Goal: Task Accomplishment & Management: Use online tool/utility

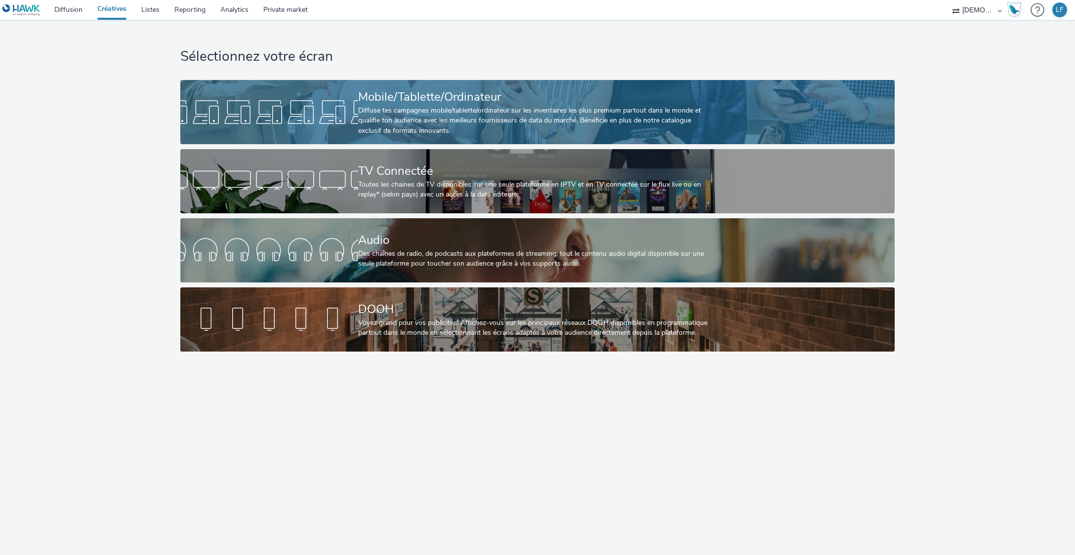
click at [657, 113] on div "Diffuse tes campagnes mobile/tablette/ordinateur sur les inventaires les plus p…" at bounding box center [535, 121] width 355 height 30
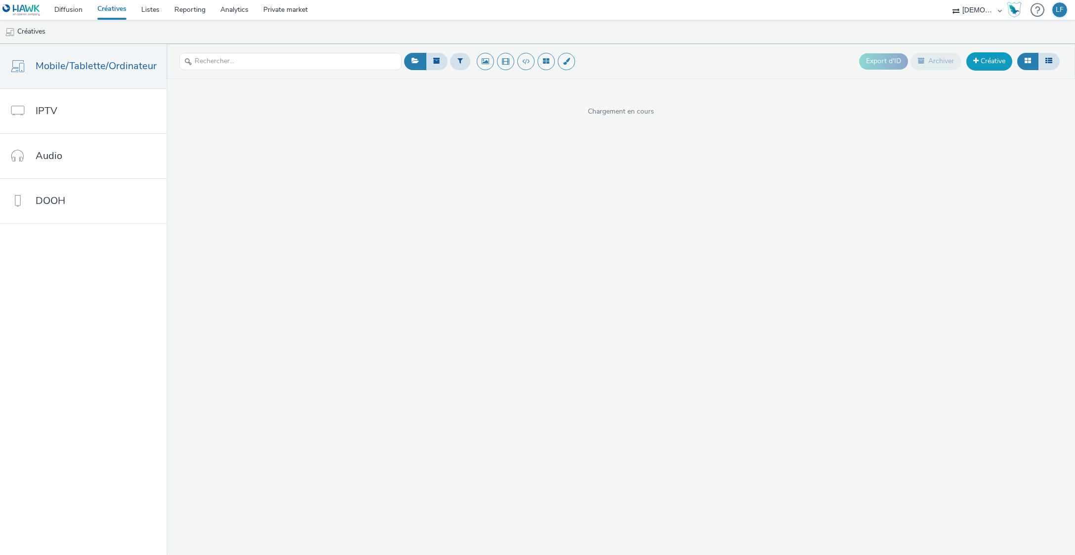
click at [984, 66] on link "Créative" at bounding box center [989, 61] width 46 height 18
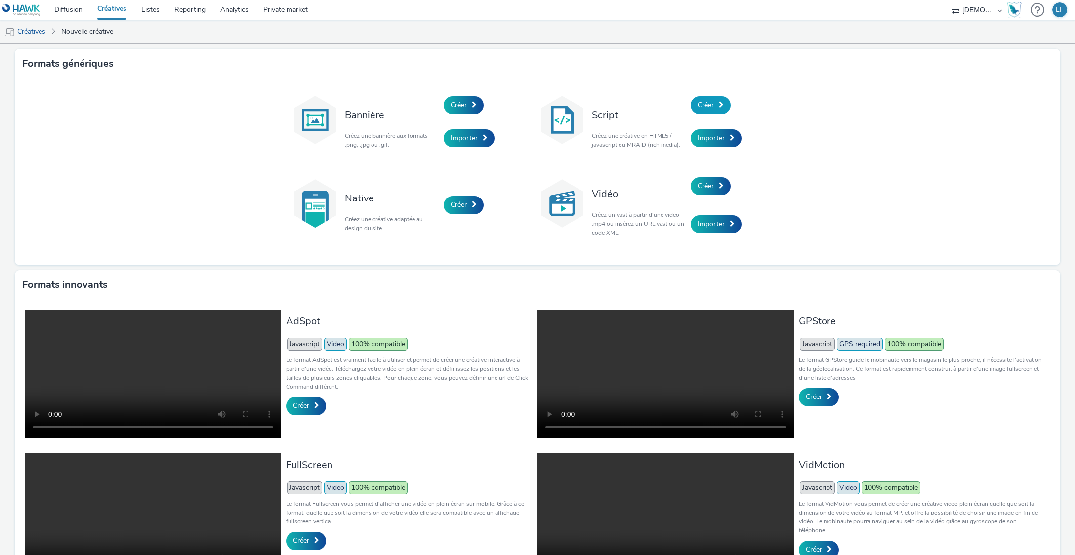
click at [712, 108] on link "Créer" at bounding box center [710, 105] width 40 height 18
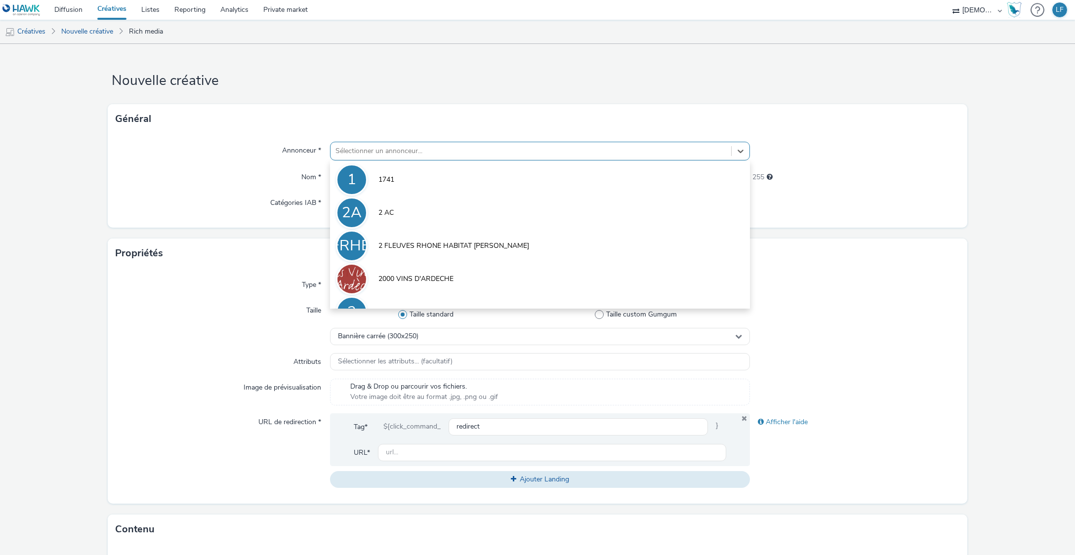
click at [646, 148] on div at bounding box center [530, 151] width 390 height 12
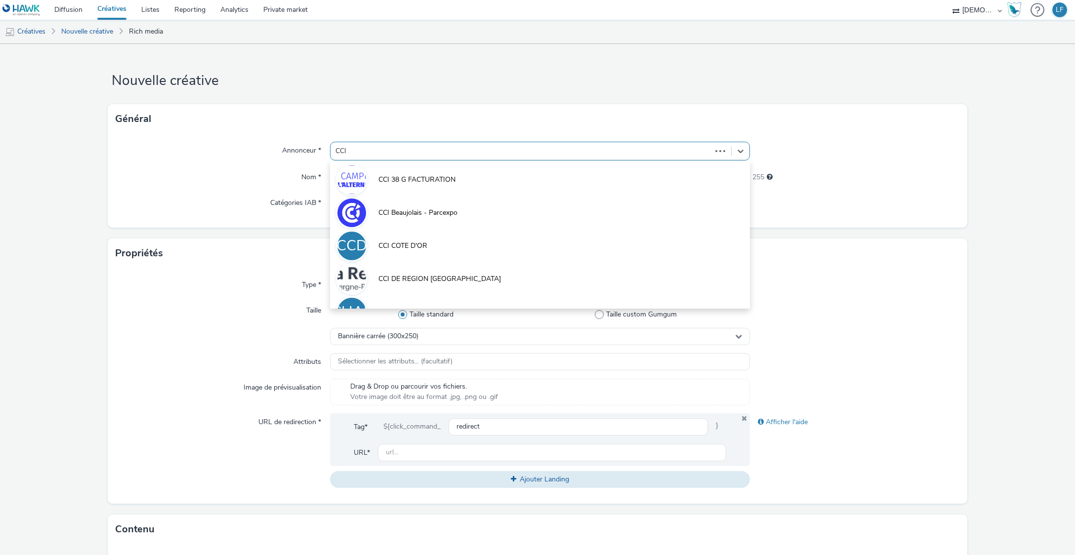
type input "CCI S"
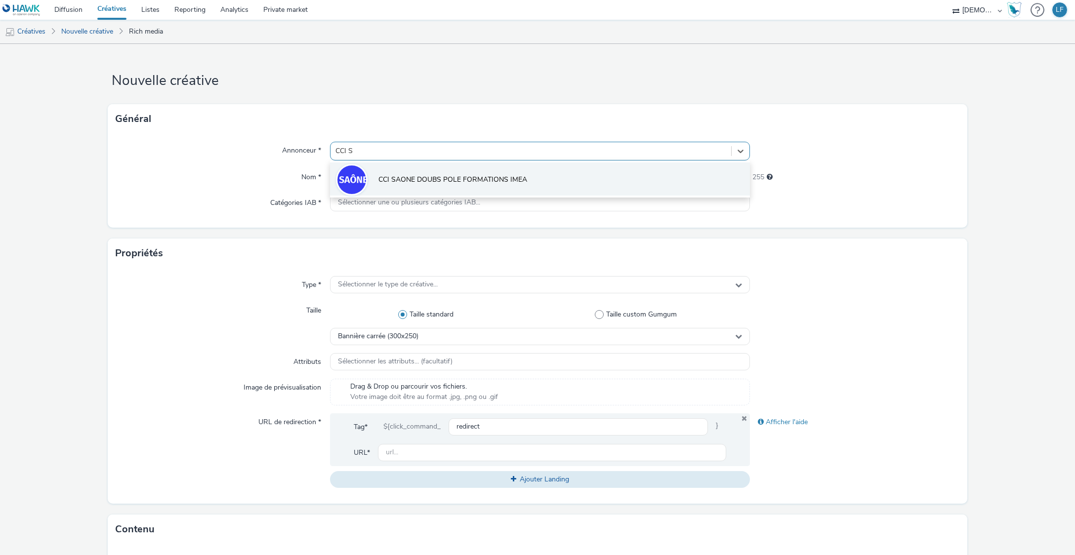
click at [569, 180] on li "CCI SAONE DOUBS POLE FORMATIONS IMEA" at bounding box center [539, 178] width 419 height 33
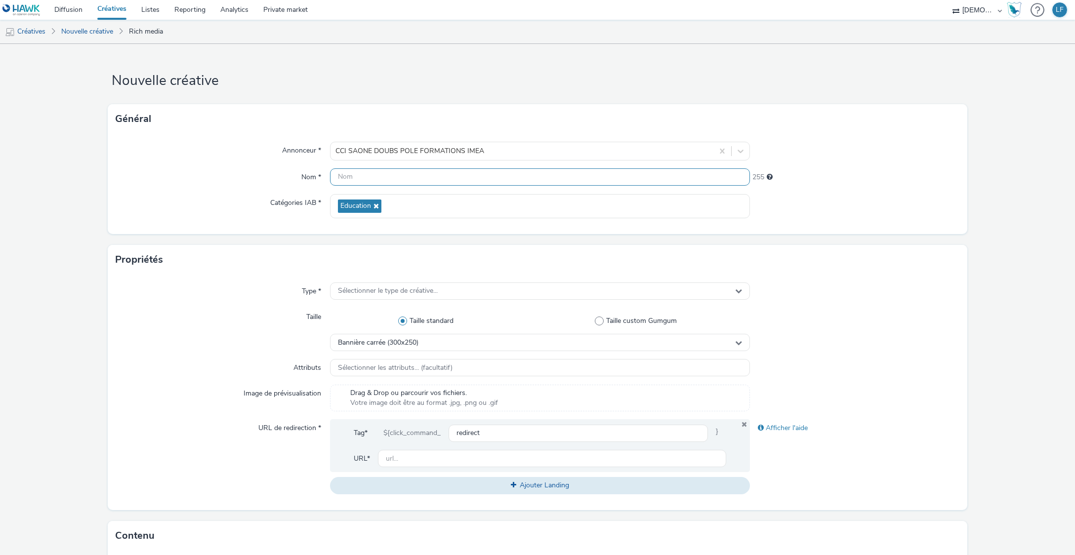
click at [464, 176] on input "text" at bounding box center [539, 176] width 419 height 17
paste input "320x480"
click at [433, 186] on input "320x480_f" at bounding box center [539, 176] width 419 height 17
type input "320x480_cyber"
click at [440, 293] on div "Sélectionner le type de créative..." at bounding box center [539, 290] width 419 height 17
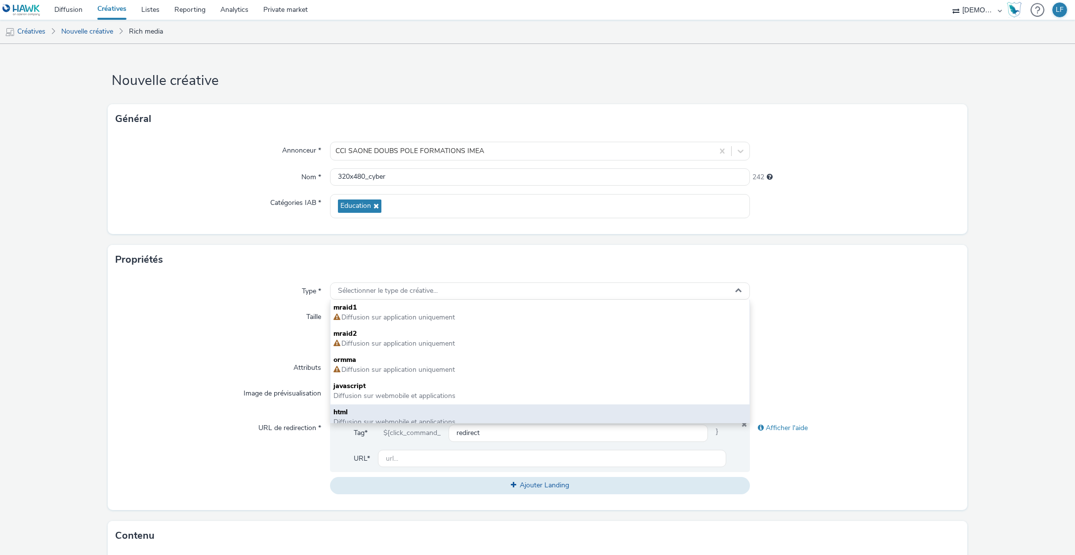
click at [423, 407] on span "html" at bounding box center [539, 412] width 412 height 10
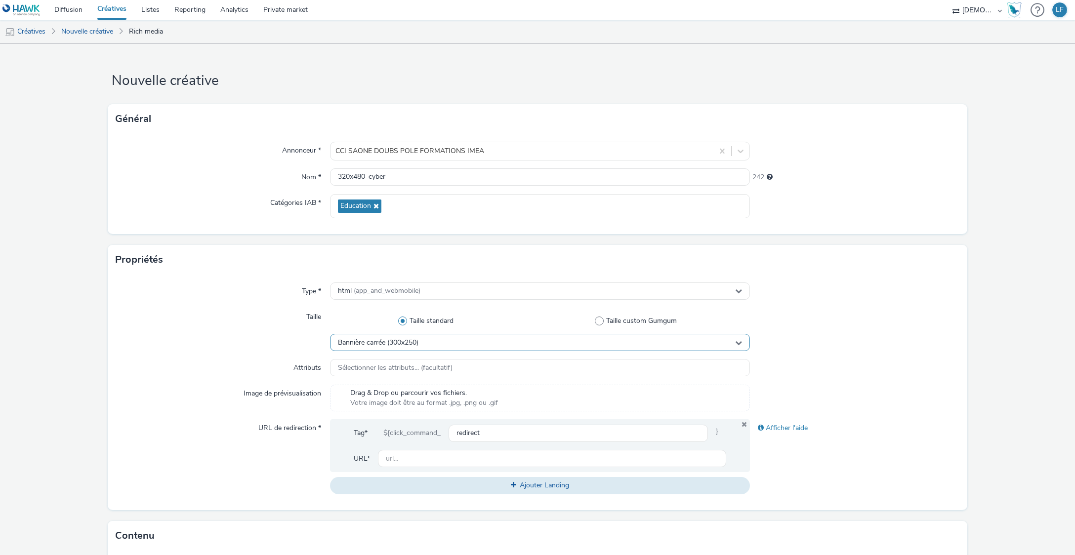
click at [411, 348] on div "Bannière carrée (300x250)" at bounding box center [539, 342] width 419 height 17
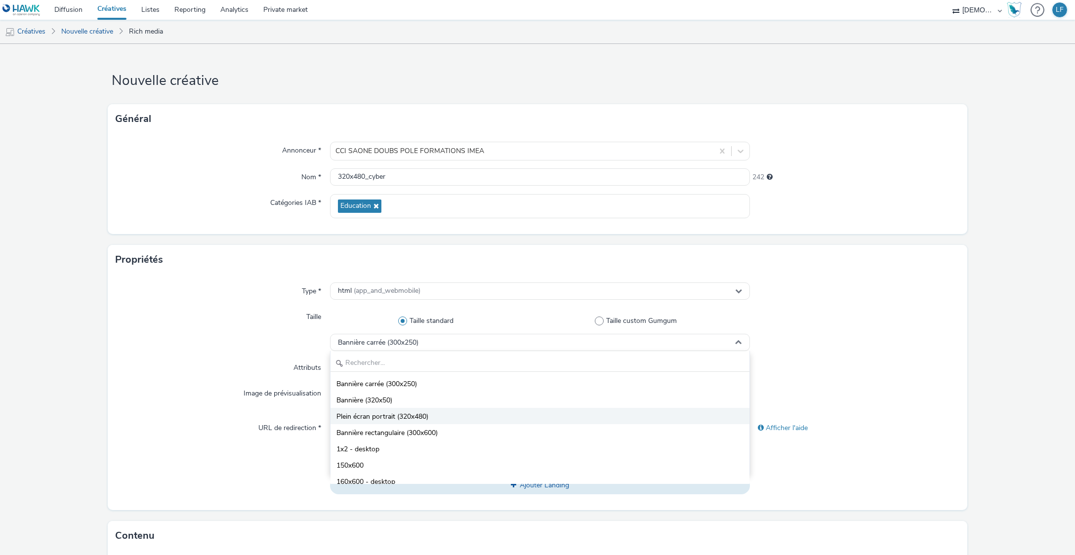
click at [425, 423] on li "Plein écran portrait (320x480)" at bounding box center [539, 416] width 418 height 16
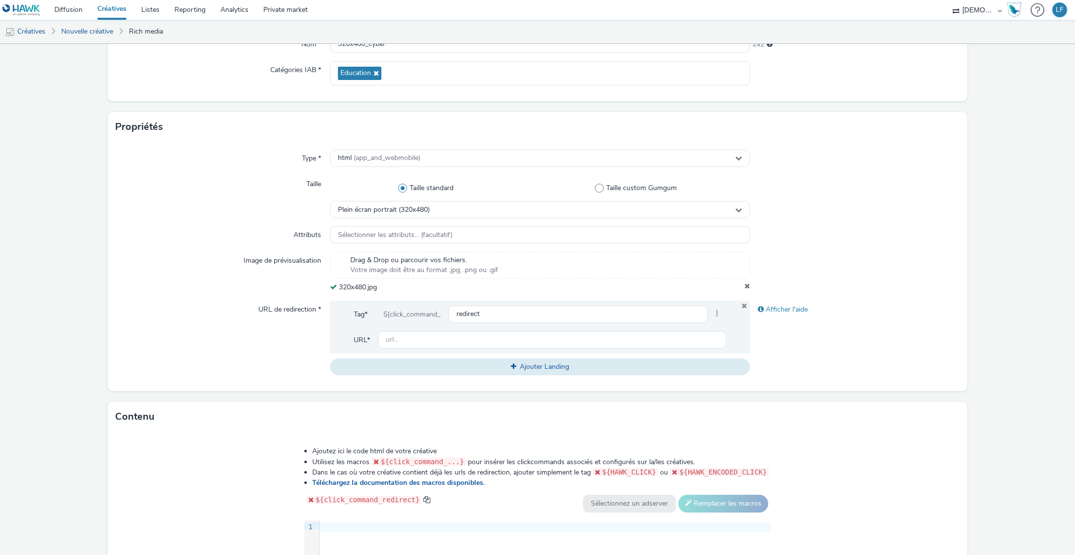
scroll to position [198, 0]
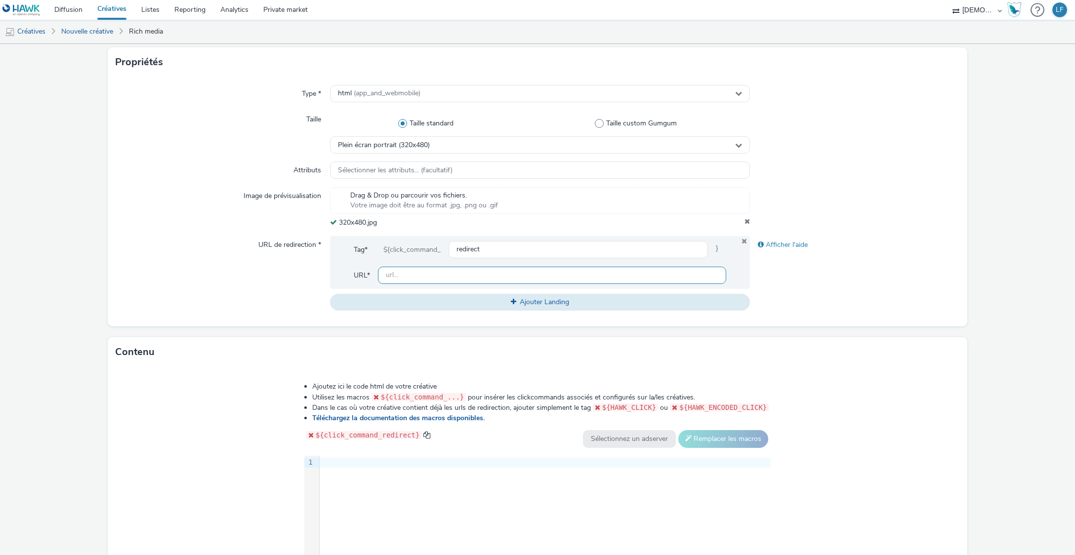
click at [554, 271] on input "text" at bounding box center [552, 275] width 348 height 17
paste input "[URL][DOMAIN_NAME][PERSON_NAME]"
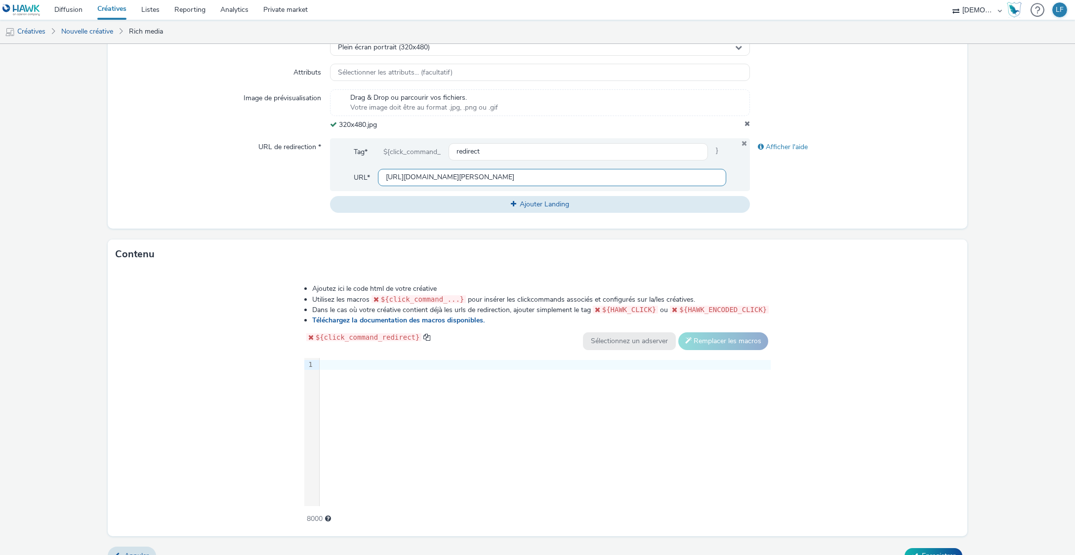
scroll to position [313, 0]
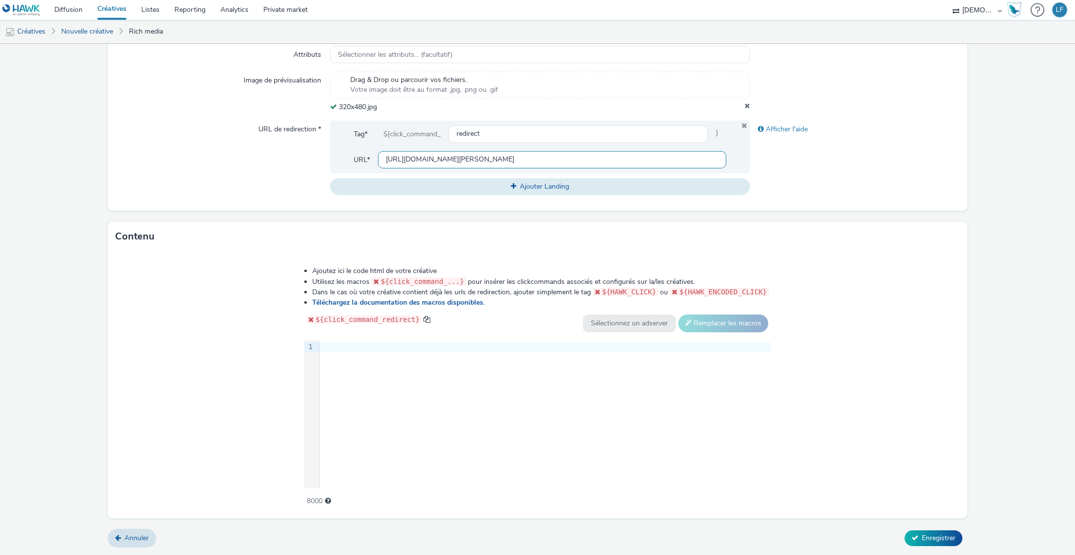
type input "[URL][DOMAIN_NAME][PERSON_NAME]"
click at [462, 386] on div "9 1 ›" at bounding box center [537, 414] width 467 height 148
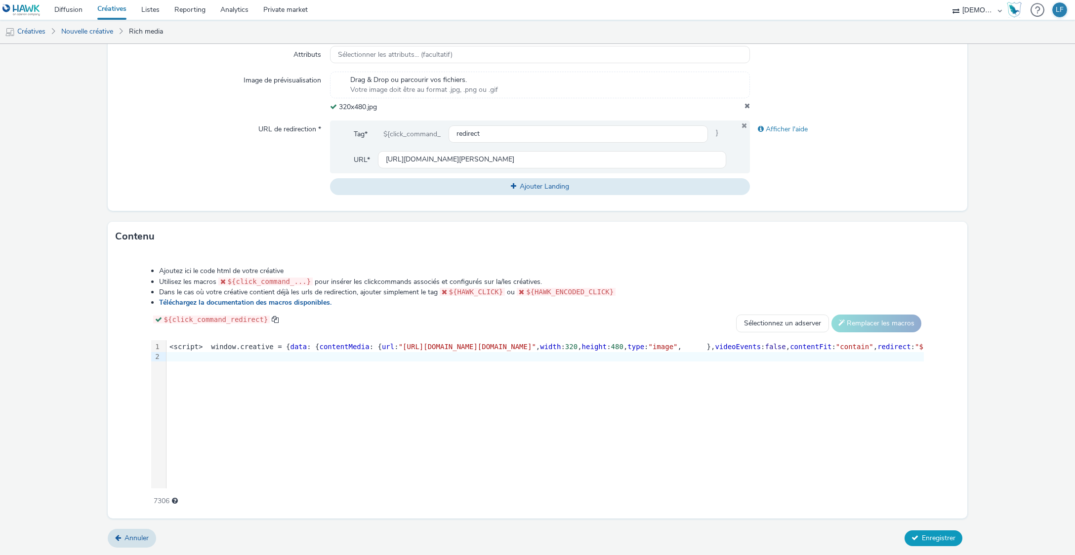
click at [931, 535] on span "Enregistrer" at bounding box center [939, 537] width 34 height 9
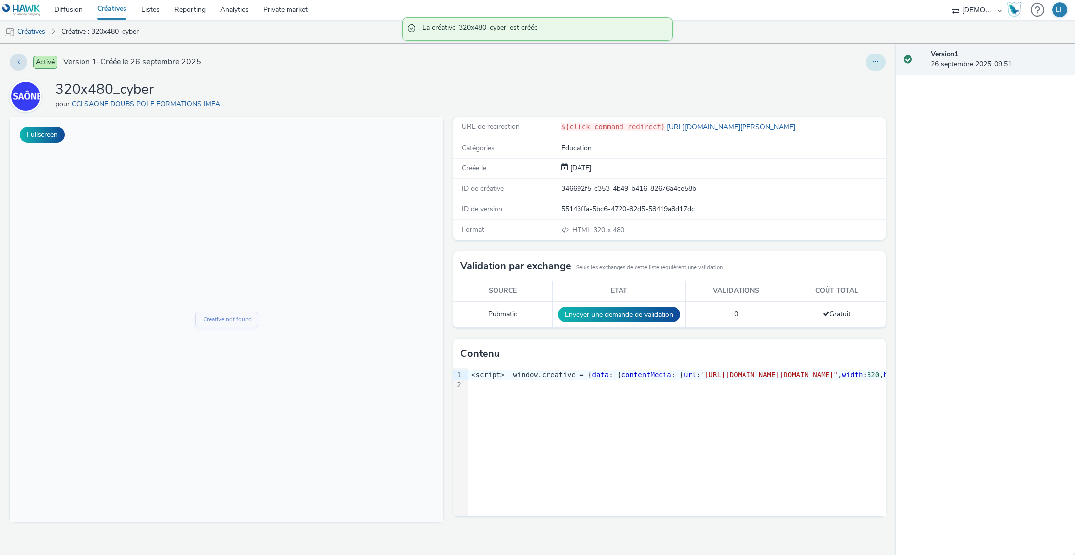
click at [877, 57] on button at bounding box center [875, 62] width 20 height 17
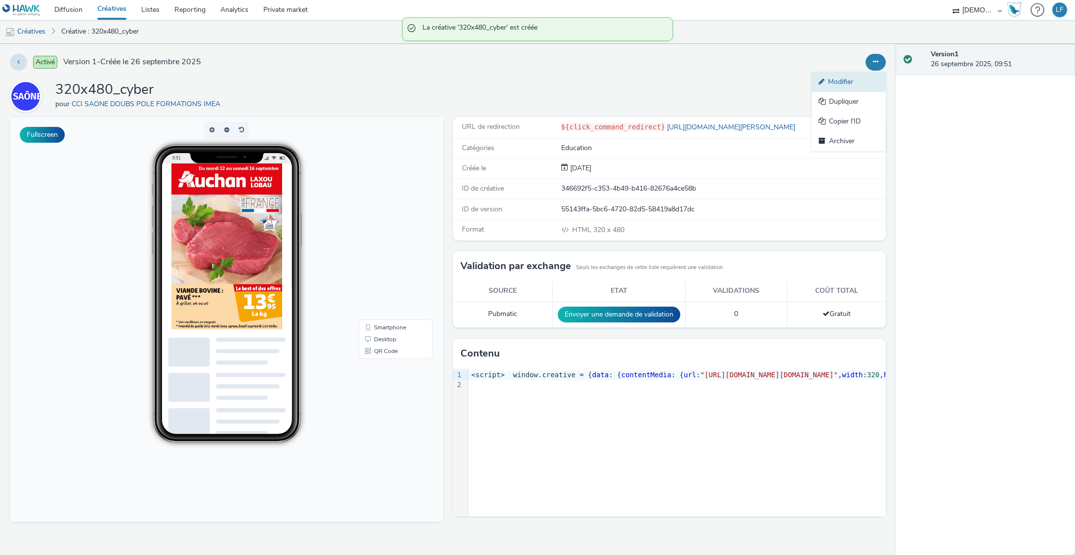
click at [845, 80] on link "Modifier" at bounding box center [848, 82] width 74 height 20
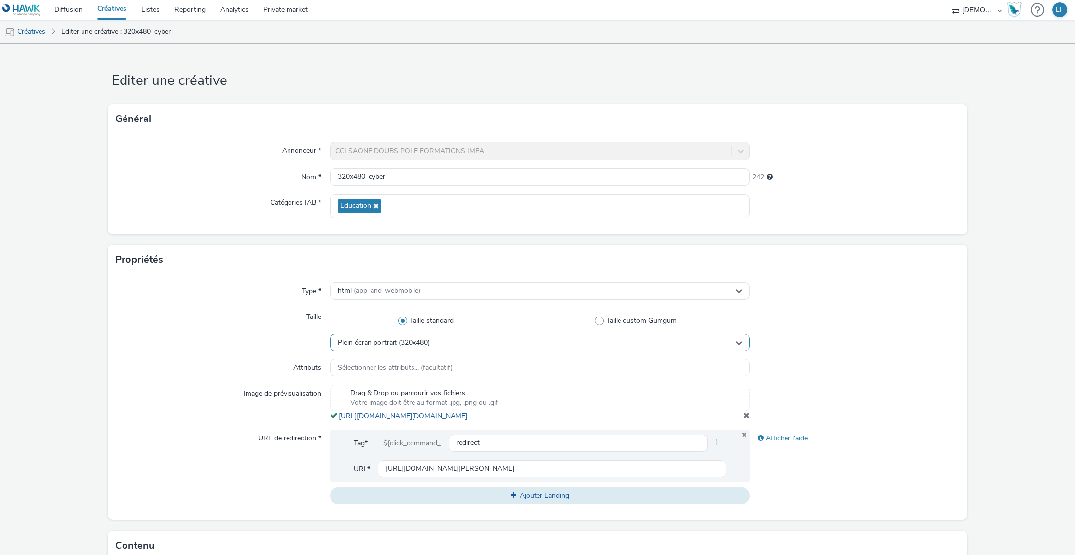
scroll to position [263, 0]
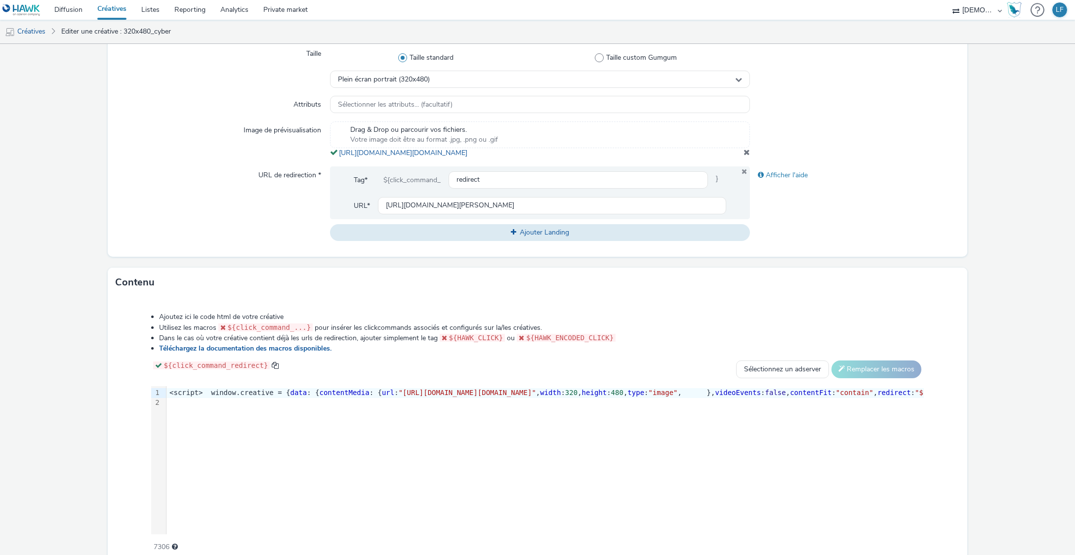
drag, startPoint x: 558, startPoint y: 166, endPoint x: 333, endPoint y: 154, distance: 225.5
click at [333, 154] on div "Drag & Drop ou parcourir vos fichiers. Votre image doit être au format .jpg, .p…" at bounding box center [539, 139] width 419 height 37
copy span "[URL][DOMAIN_NAME][DOMAIN_NAME]"
drag, startPoint x: 486, startPoint y: 401, endPoint x: 496, endPoint y: 401, distance: 10.4
click at [496, 397] on span ""[URL][DOMAIN_NAME][DOMAIN_NAME]"" at bounding box center [467, 393] width 137 height 8
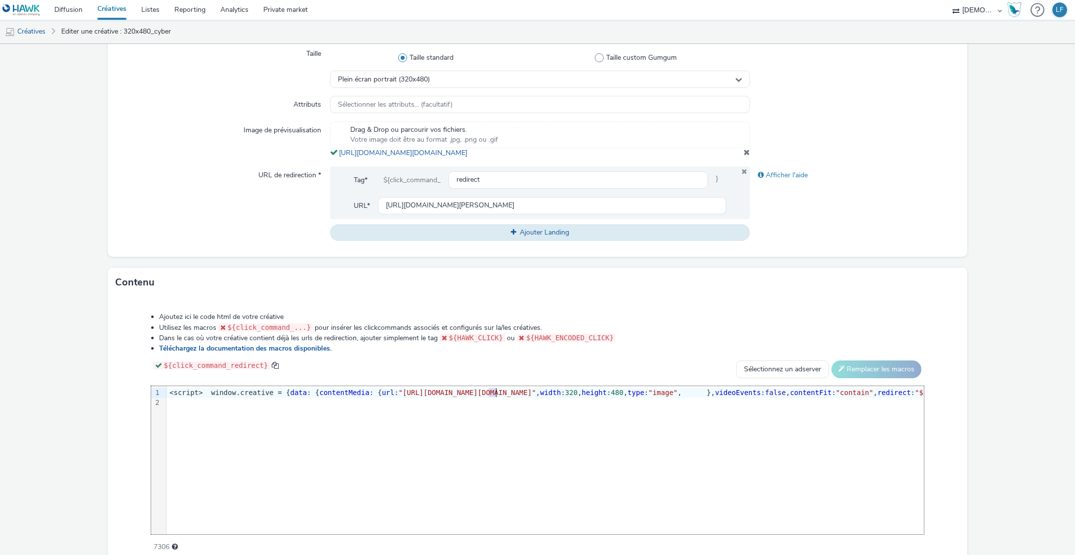
click at [488, 397] on span ""[URL][DOMAIN_NAME][DOMAIN_NAME]"" at bounding box center [467, 393] width 137 height 8
drag, startPoint x: 482, startPoint y: 402, endPoint x: 855, endPoint y: 402, distance: 372.9
click at [305, 397] on span ""[URL][DOMAIN_NAME][DOMAIN_NAME]"" at bounding box center [235, 393] width 137 height 8
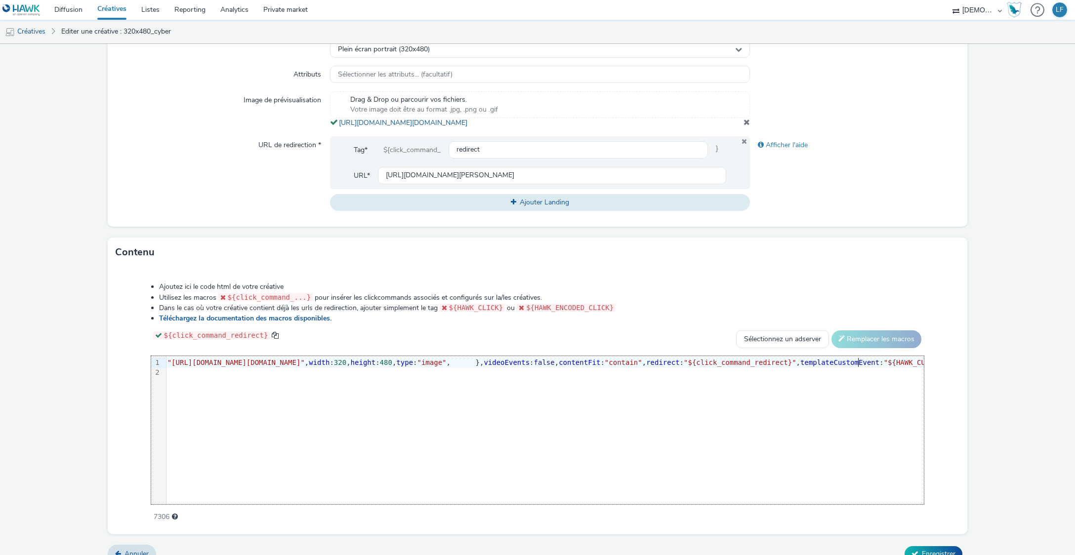
scroll to position [320, 0]
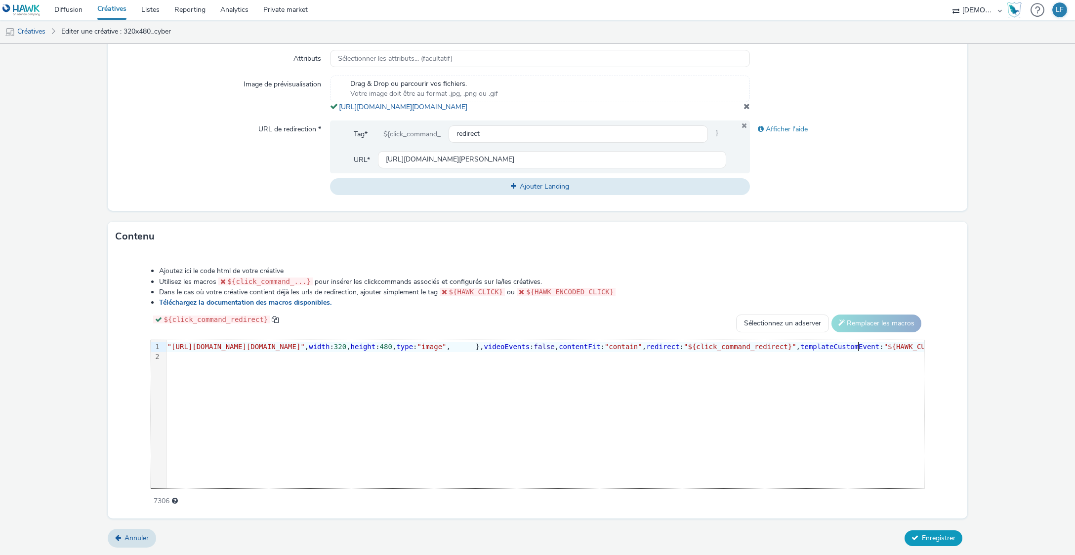
click at [913, 538] on button "Enregistrer" at bounding box center [933, 538] width 58 height 16
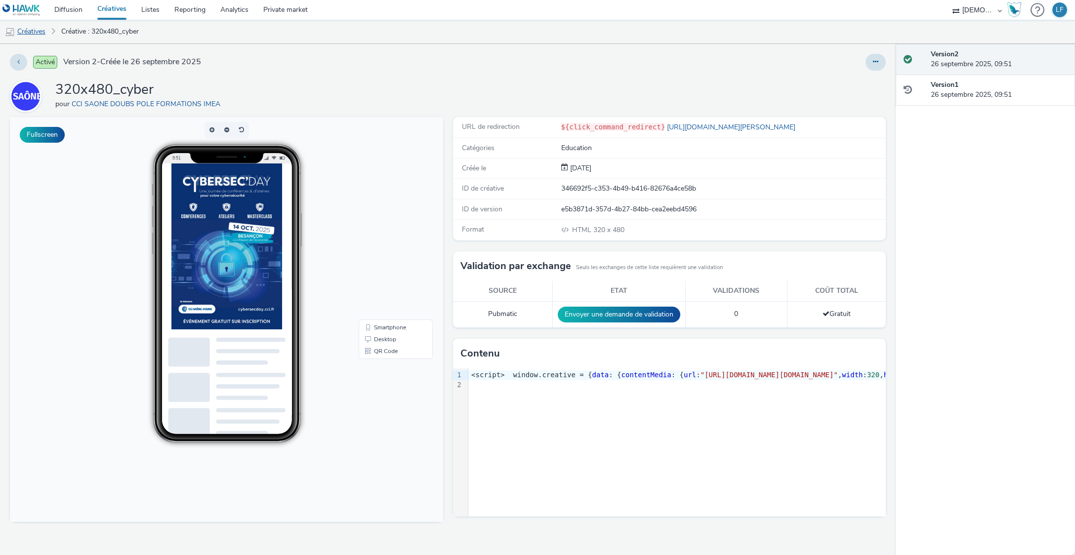
click at [43, 36] on link "Créatives" at bounding box center [25, 32] width 50 height 24
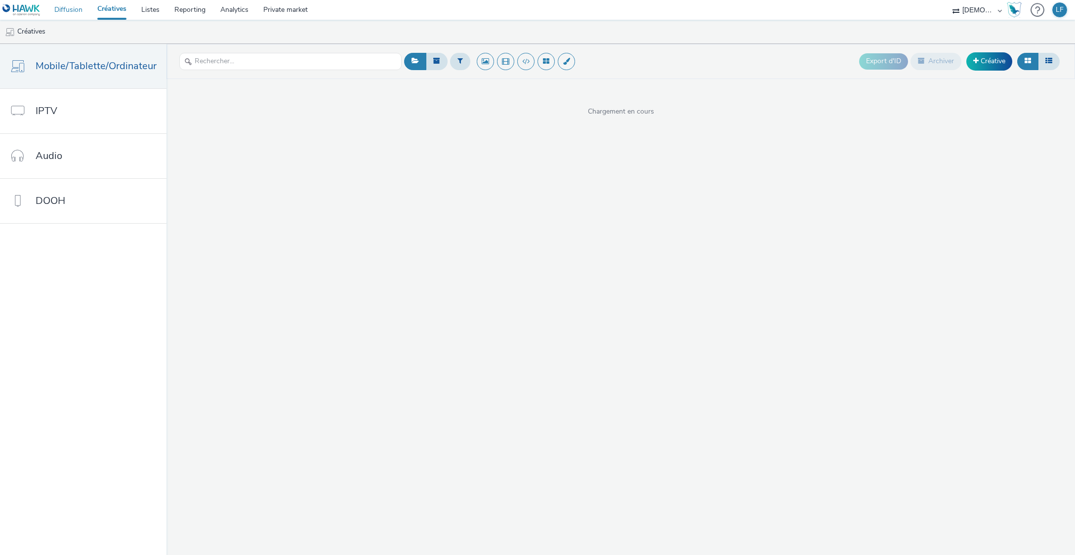
click at [78, 11] on link "Diffusion" at bounding box center [68, 10] width 43 height 20
